Goal: Information Seeking & Learning: Find specific fact

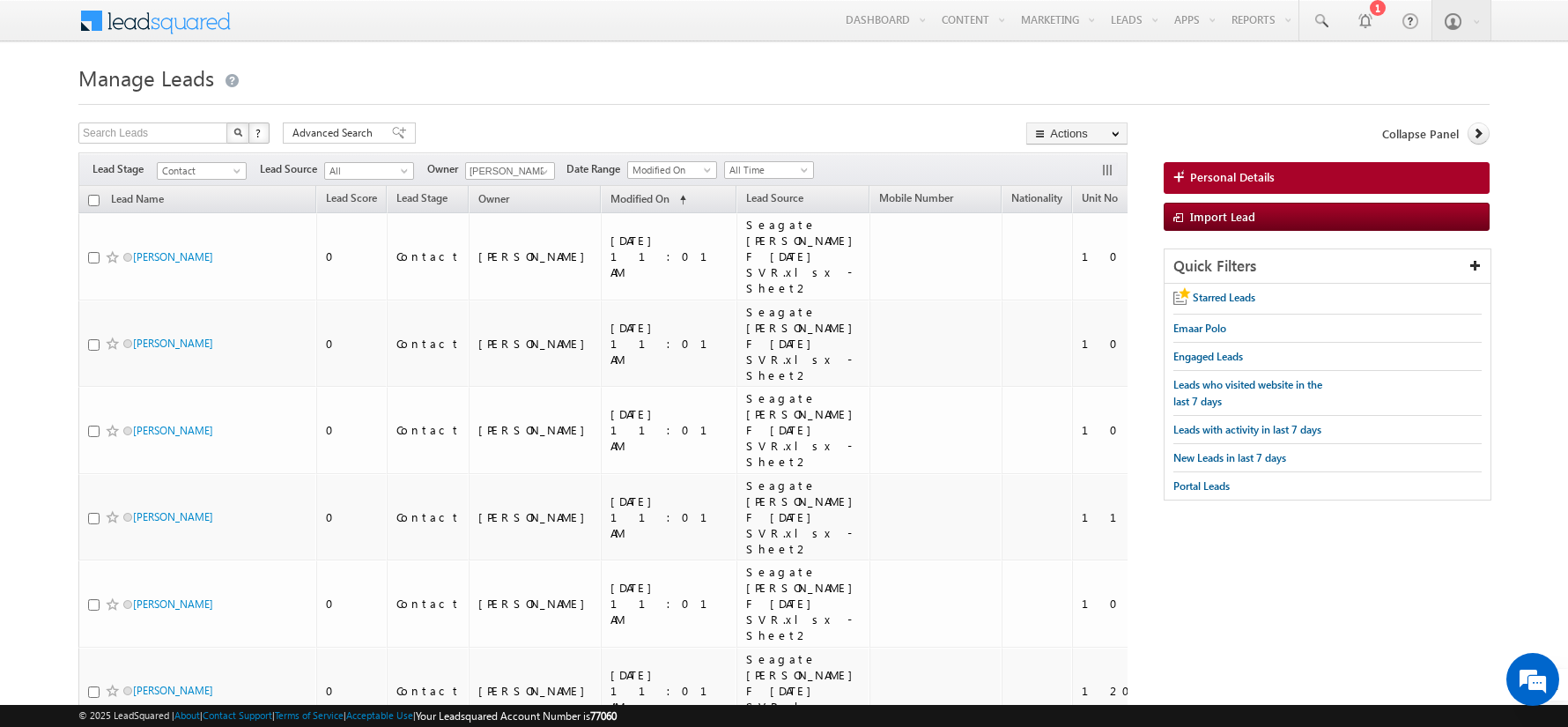
click at [942, 78] on h1 "Manage Leads" at bounding box center [784, 75] width 1411 height 34
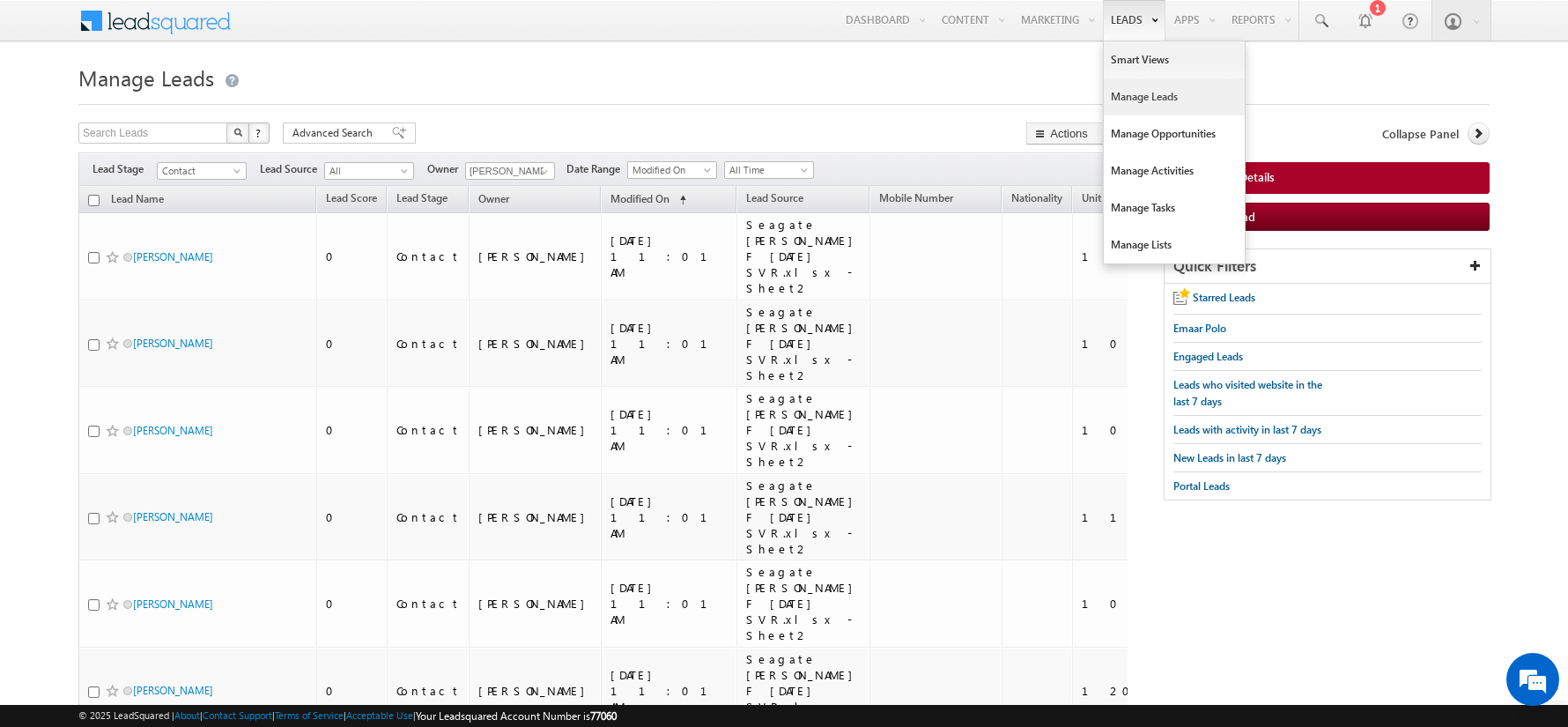
click at [1136, 93] on link "Manage Leads" at bounding box center [1174, 97] width 141 height 37
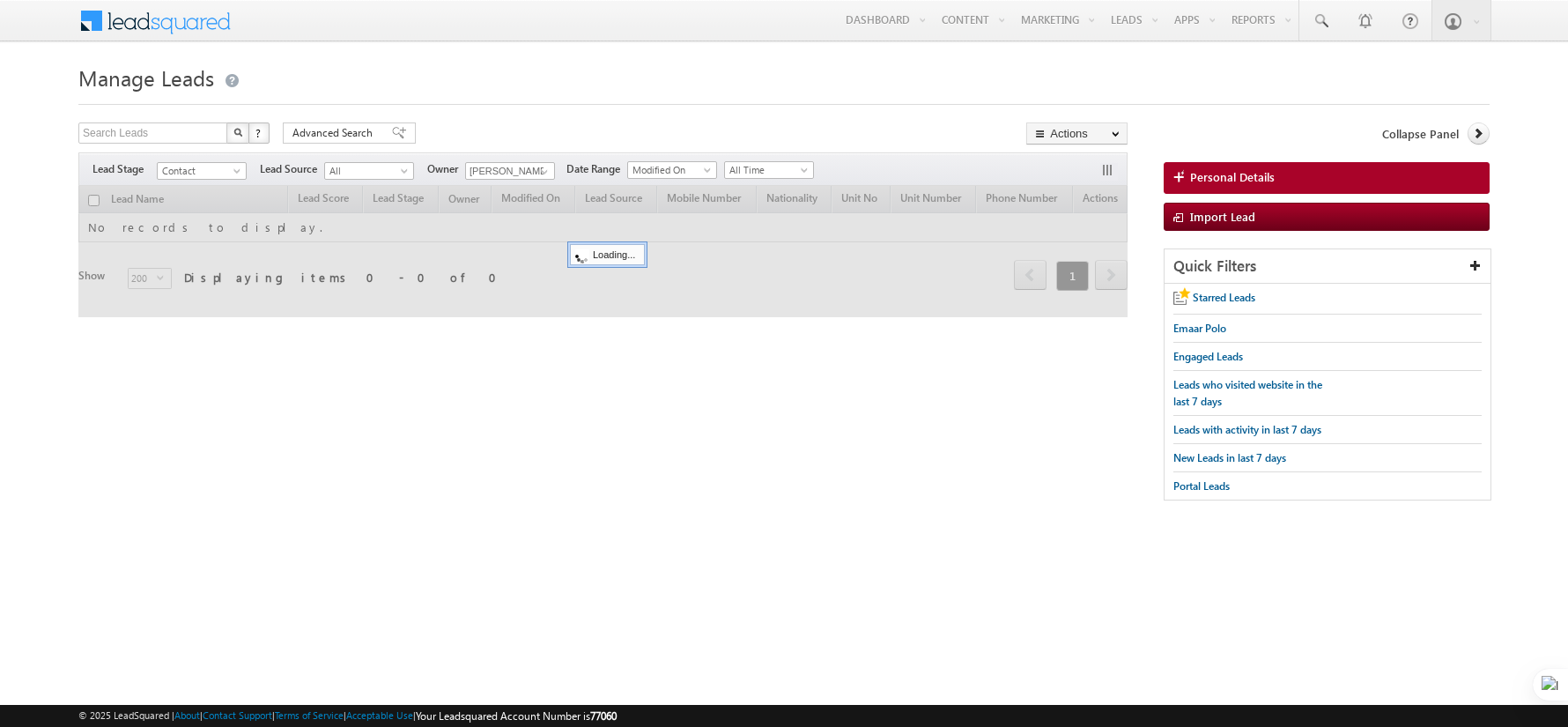
click at [547, 92] on h1 "Manage Leads" at bounding box center [784, 75] width 1411 height 34
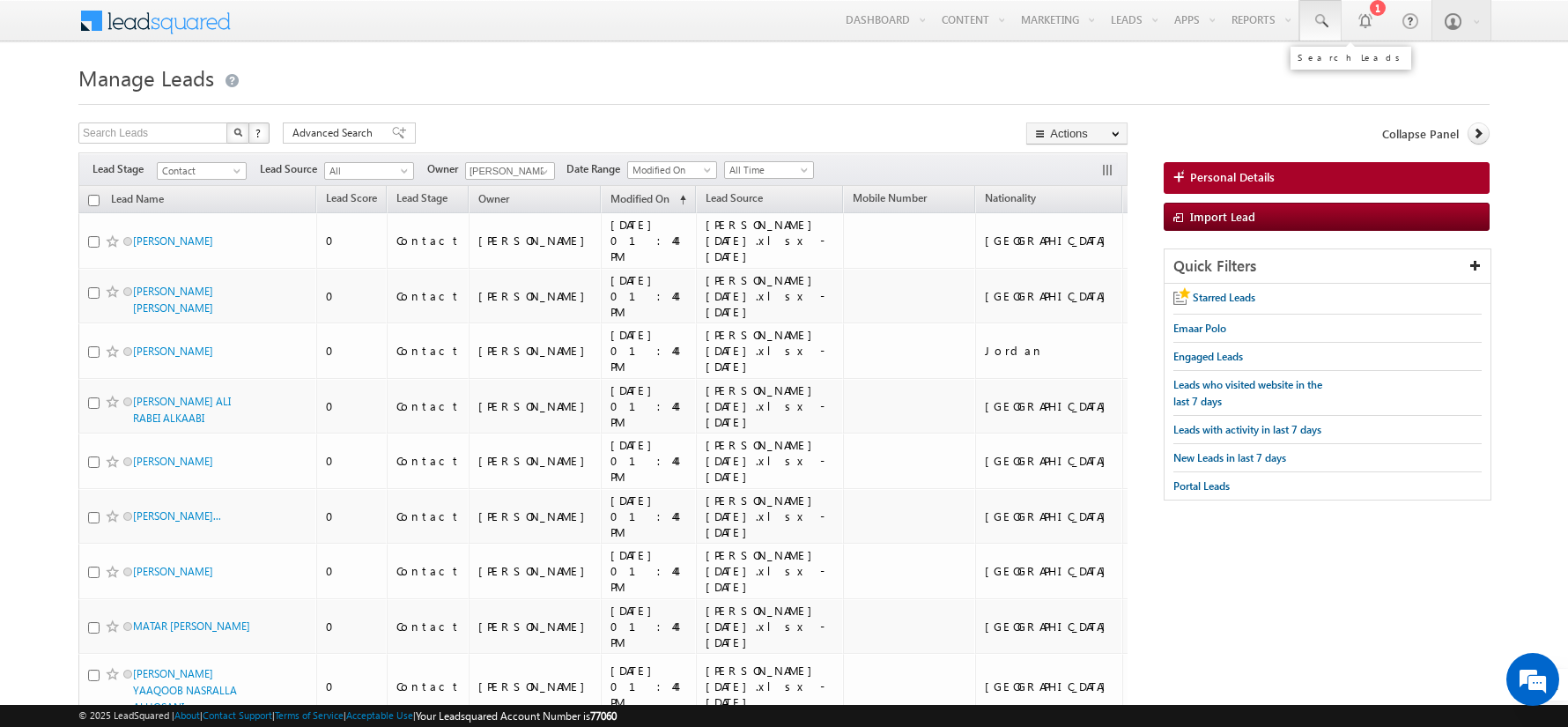
click at [1326, 22] on span at bounding box center [1320, 20] width 17 height 17
click at [1321, 65] on input "text" at bounding box center [1431, 68] width 238 height 21
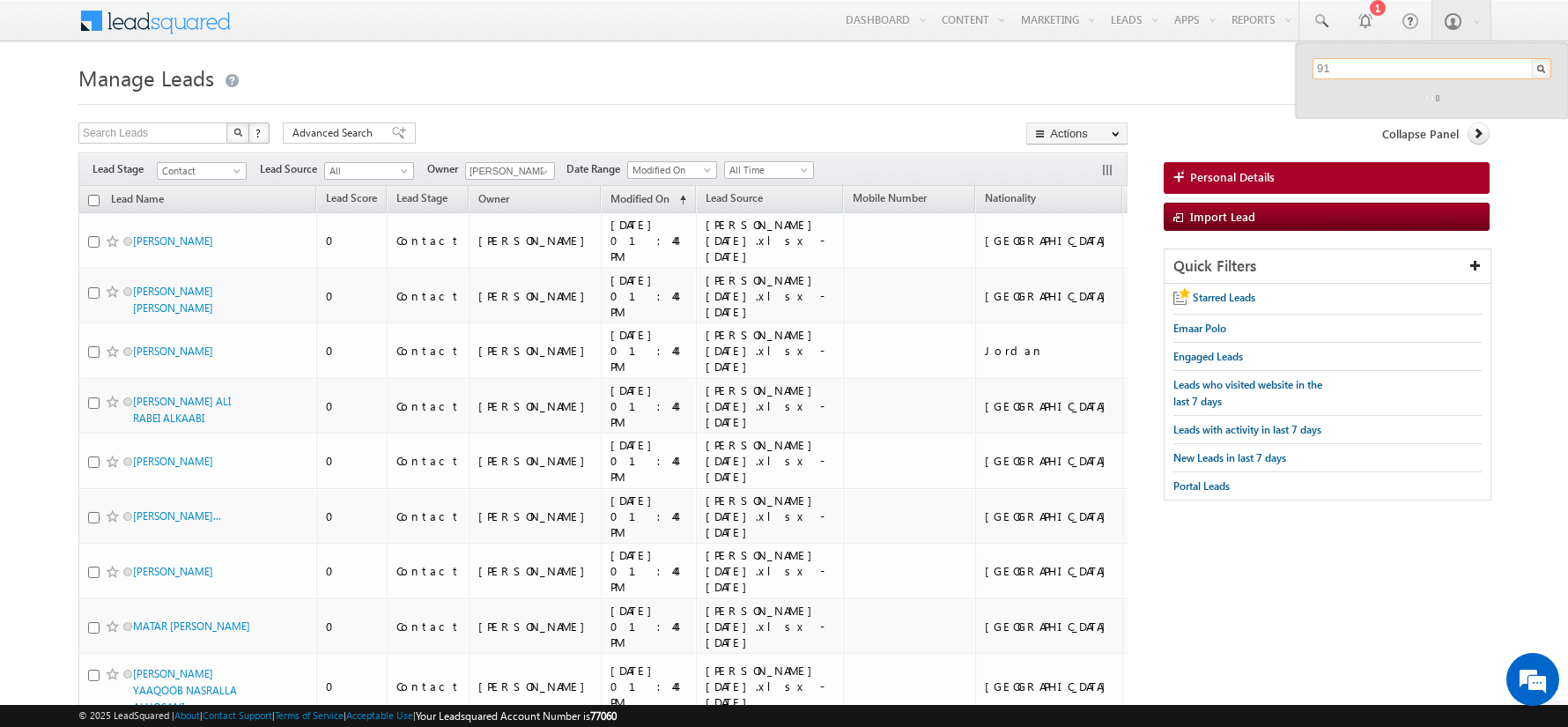
type input "9"
click at [1316, 66] on input "9416031360" at bounding box center [1431, 68] width 238 height 21
type input "9416031360"
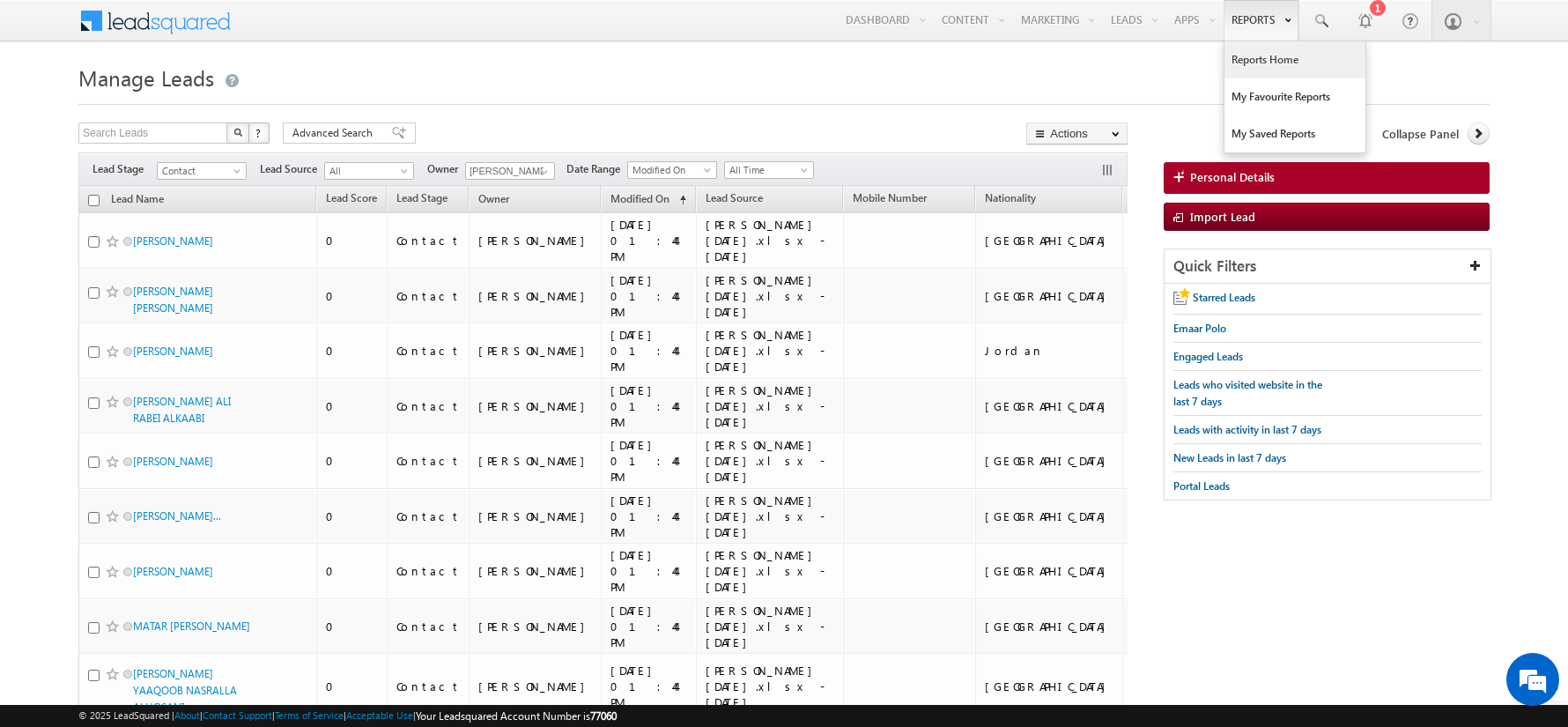
click at [1252, 55] on link "Reports Home" at bounding box center [1295, 60] width 141 height 37
